Goal: Check status: Check status

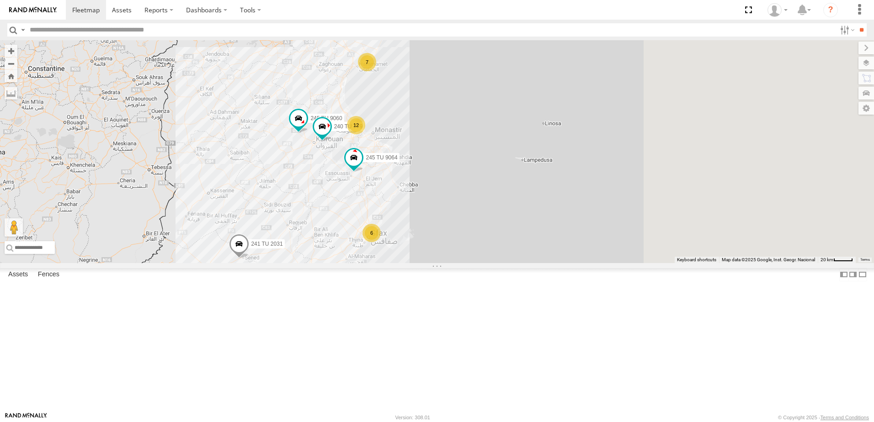
drag, startPoint x: 511, startPoint y: 168, endPoint x: 368, endPoint y: 234, distance: 157.7
click at [368, 234] on div "7 5 12 5 6 245 TU 9057 246 TU 8284 2 245 TU 9058 241 TU 2031 245 TU 9060 245 TU…" at bounding box center [437, 151] width 874 height 223
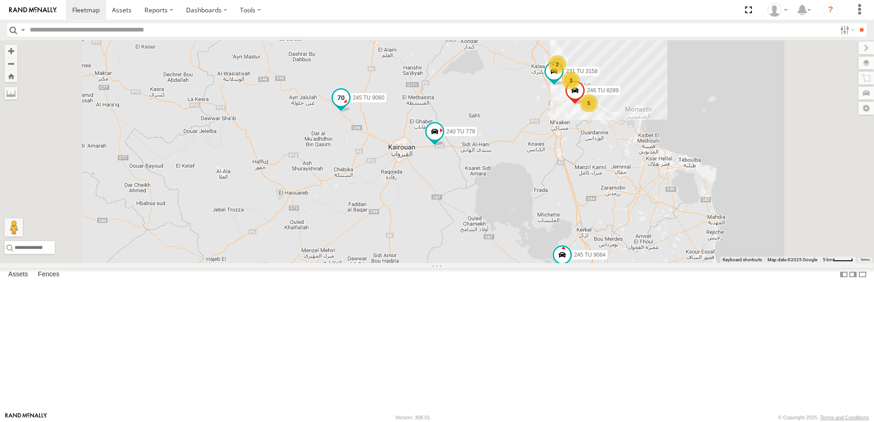
click at [349, 106] on span at bounding box center [341, 98] width 16 height 16
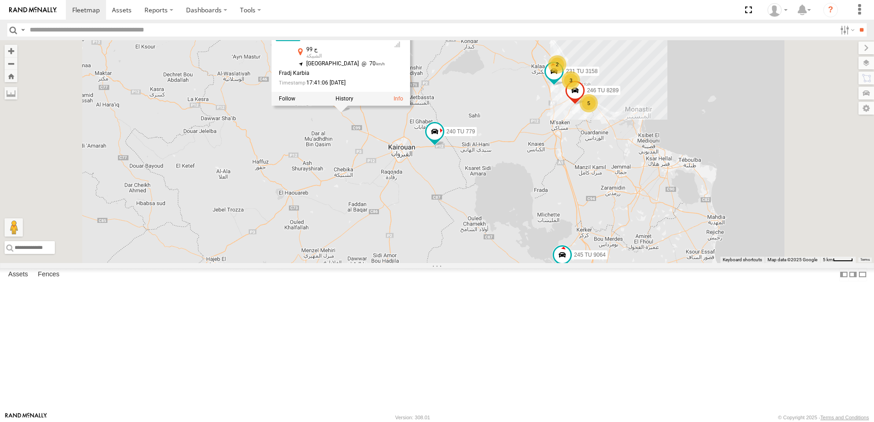
click at [435, 219] on div "245 TU 9057 246 TU 8284 245 TU 9058 241 TU 2031 245 TU 9060 245 TU 9066 240 TU …" at bounding box center [437, 151] width 874 height 223
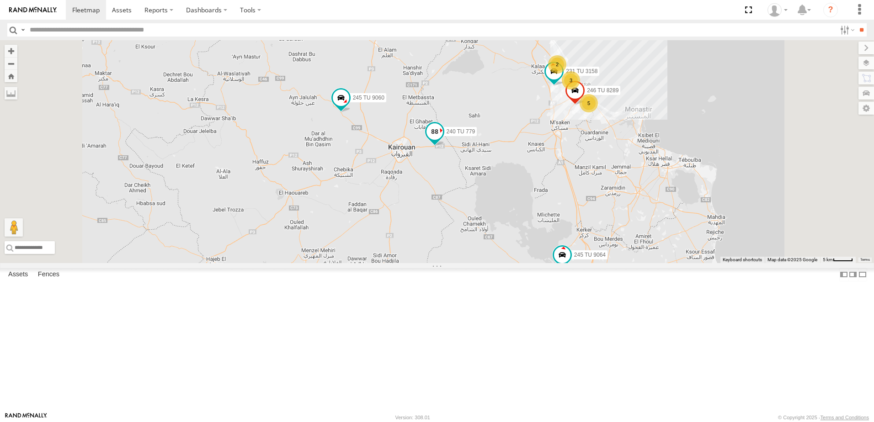
click at [443, 140] on span at bounding box center [434, 131] width 16 height 16
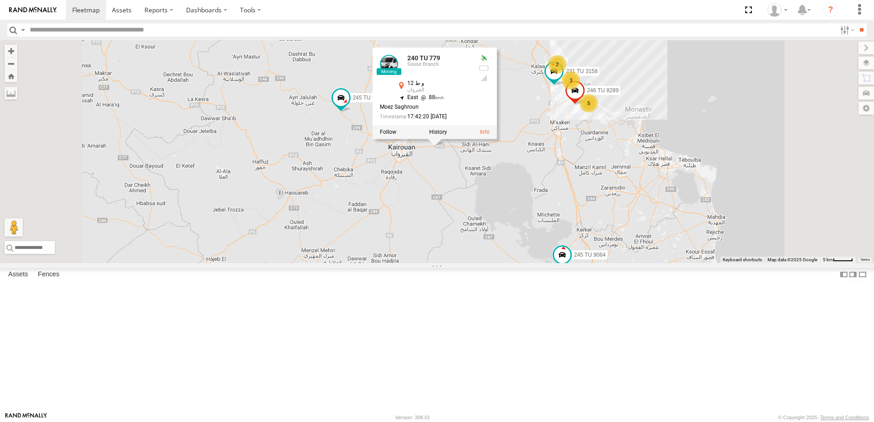
click at [502, 244] on div "245 TU 9057 246 TU 8284 245 TU 9058 241 TU 2031 245 TU 9060 245 TU 9066 240 TU …" at bounding box center [437, 151] width 874 height 223
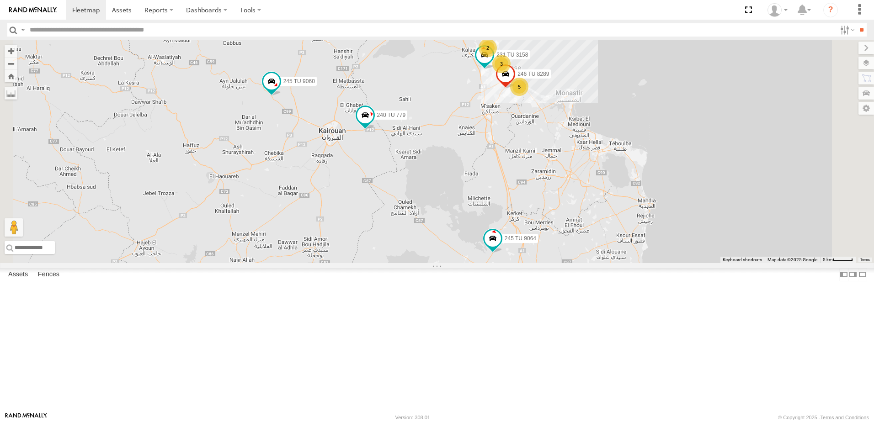
drag, startPoint x: 634, startPoint y: 316, endPoint x: 564, endPoint y: 299, distance: 72.3
click at [564, 263] on div "245 TU 9057 246 TU 8284 245 TU 9058 241 TU 2031 245 TU 9060 245 TU 9066 240 TU …" at bounding box center [437, 151] width 874 height 223
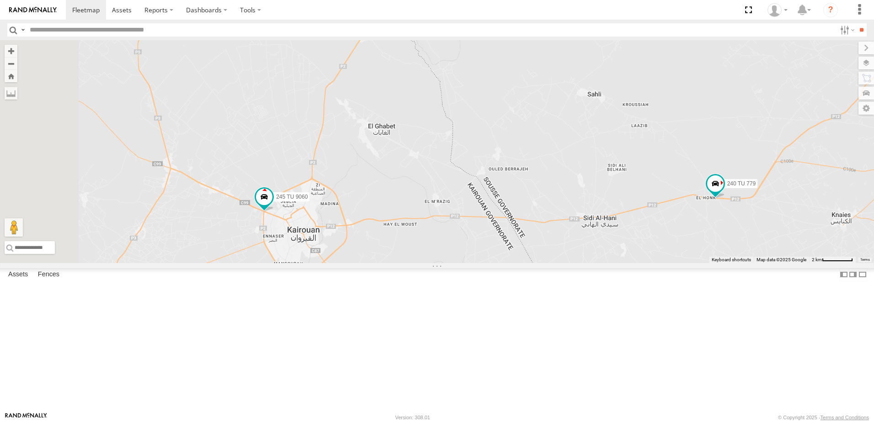
drag, startPoint x: 446, startPoint y: 136, endPoint x: 488, endPoint y: 267, distance: 137.3
click at [488, 263] on div "240 TU 779 245 TU 9064 245 TU 9060 234 TU 2630 231 TU 3158 246 TU 8289 241 TU 2…" at bounding box center [437, 151] width 874 height 223
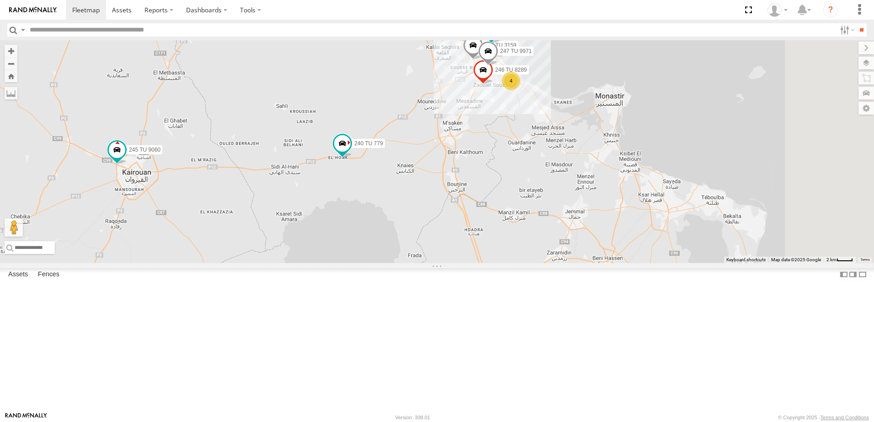
drag, startPoint x: 702, startPoint y: 223, endPoint x: 498, endPoint y: 184, distance: 207.5
click at [498, 184] on div "240 TU 779 245 TU 9064 245 TU 9060 234 TU 2630 231 TU 3158 246 TU 8289 241 TU 2…" at bounding box center [437, 151] width 874 height 223
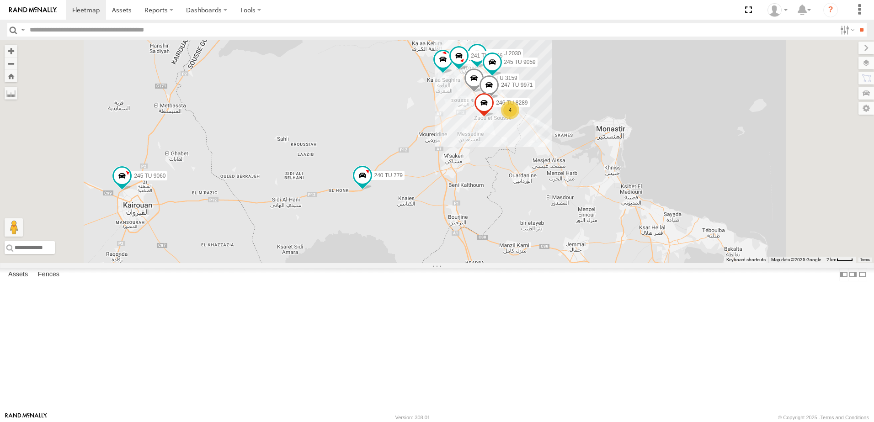
drag, startPoint x: 604, startPoint y: 289, endPoint x: 606, endPoint y: 330, distance: 40.7
click at [606, 263] on div "240 TU 779 245 TU 9064 245 TU 9060 234 TU 2630 231 TU 3158 241 TU 2030 231 TU 3…" at bounding box center [437, 151] width 874 height 223
